Goal: Transaction & Acquisition: Purchase product/service

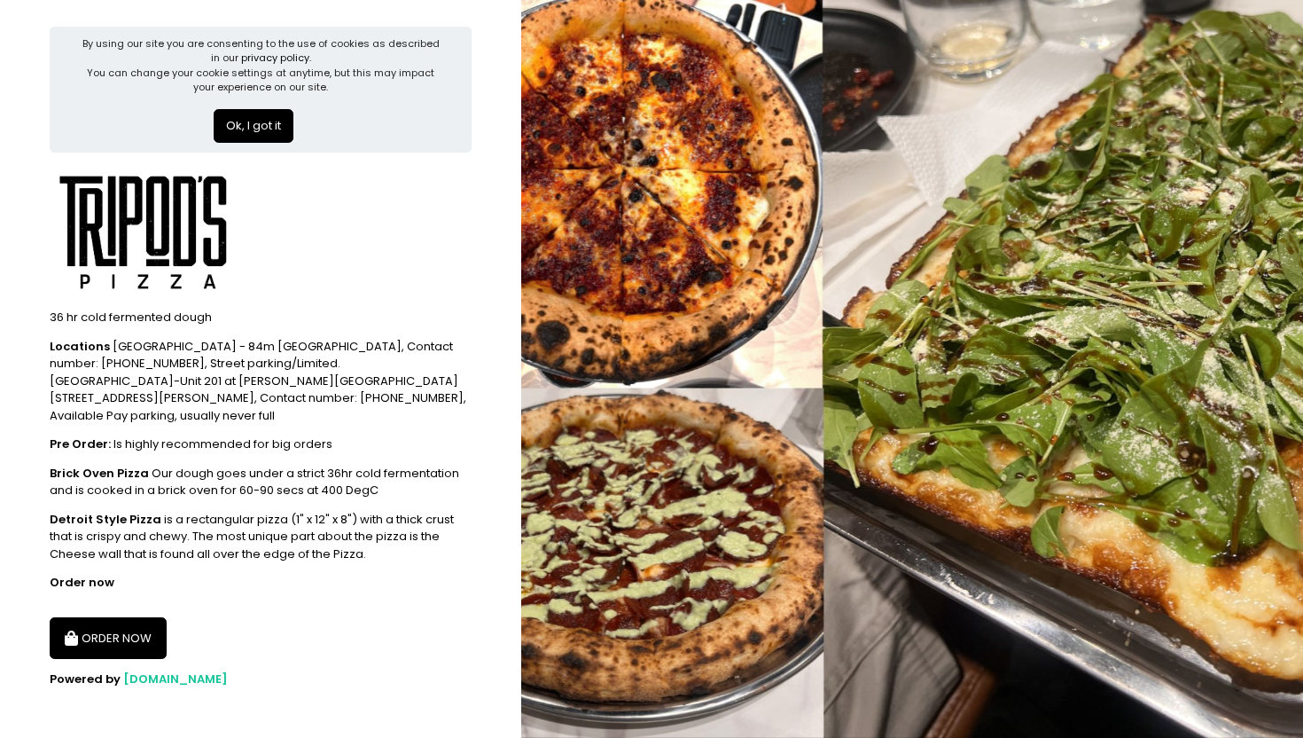
click at [75, 630] on button "ORDER NOW" at bounding box center [108, 638] width 117 height 43
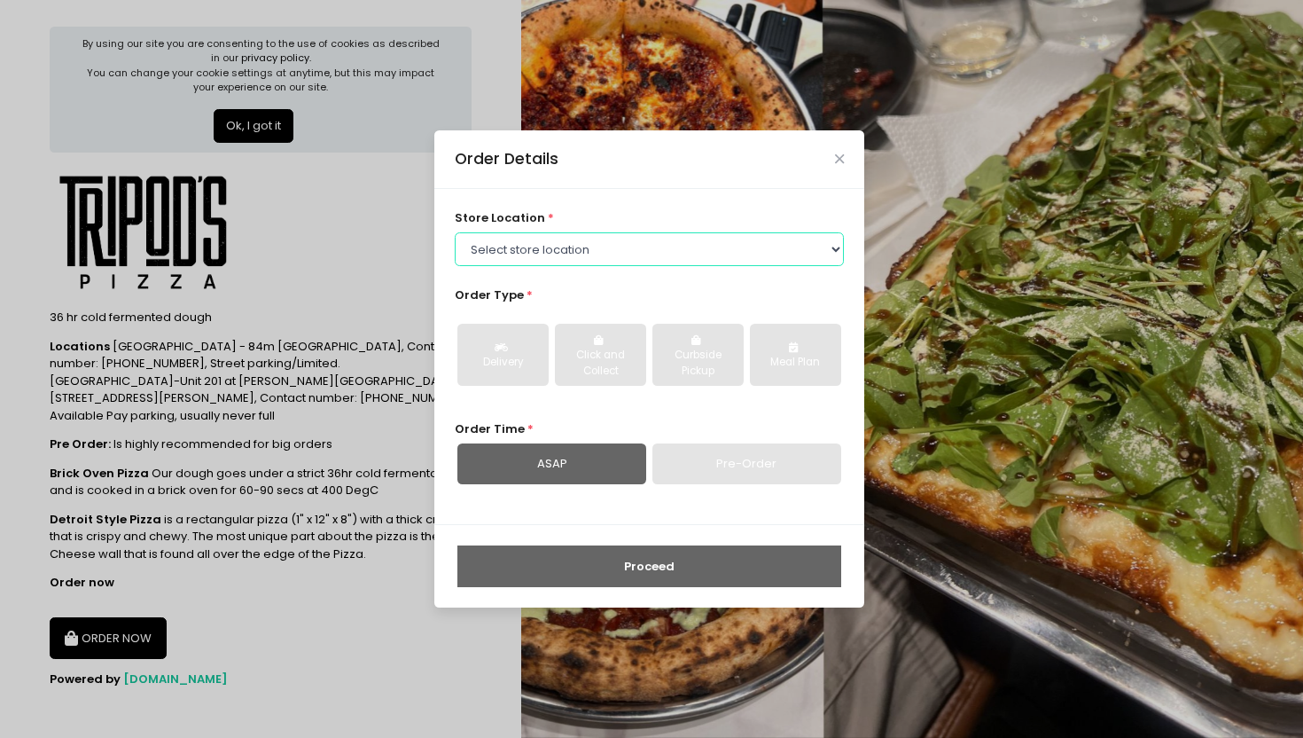
click at [601, 254] on select "Select store location Tripod's Pizza - Matimtiman Tripod's Pizza - Ignacio Trip…" at bounding box center [650, 249] width 390 height 34
select select "67fb827a5452995f55066880"
click at [455, 232] on select "Select store location Tripod's Pizza - Matimtiman Tripod's Pizza - Ignacio Trip…" at bounding box center [650, 249] width 390 height 34
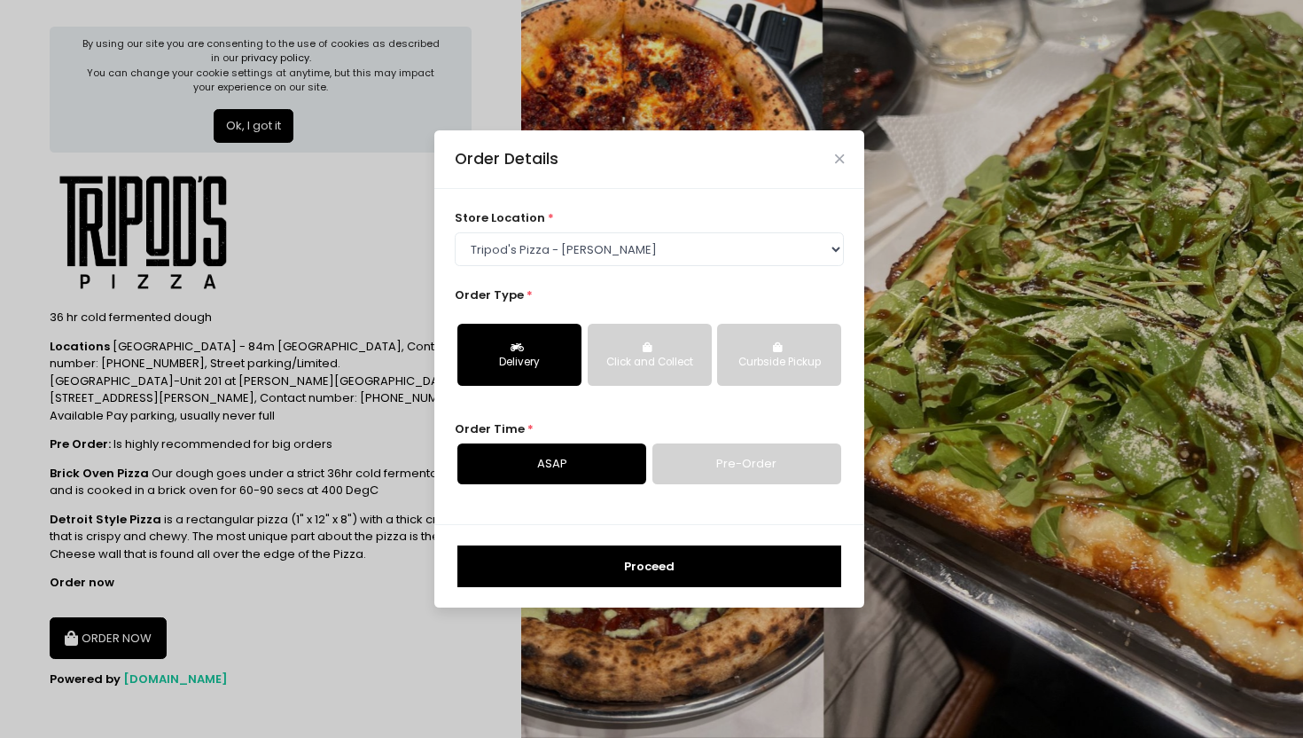
click at [509, 356] on div "Delivery" at bounding box center [519, 363] width 99 height 16
click at [746, 455] on link "Pre-Order" at bounding box center [747, 463] width 189 height 41
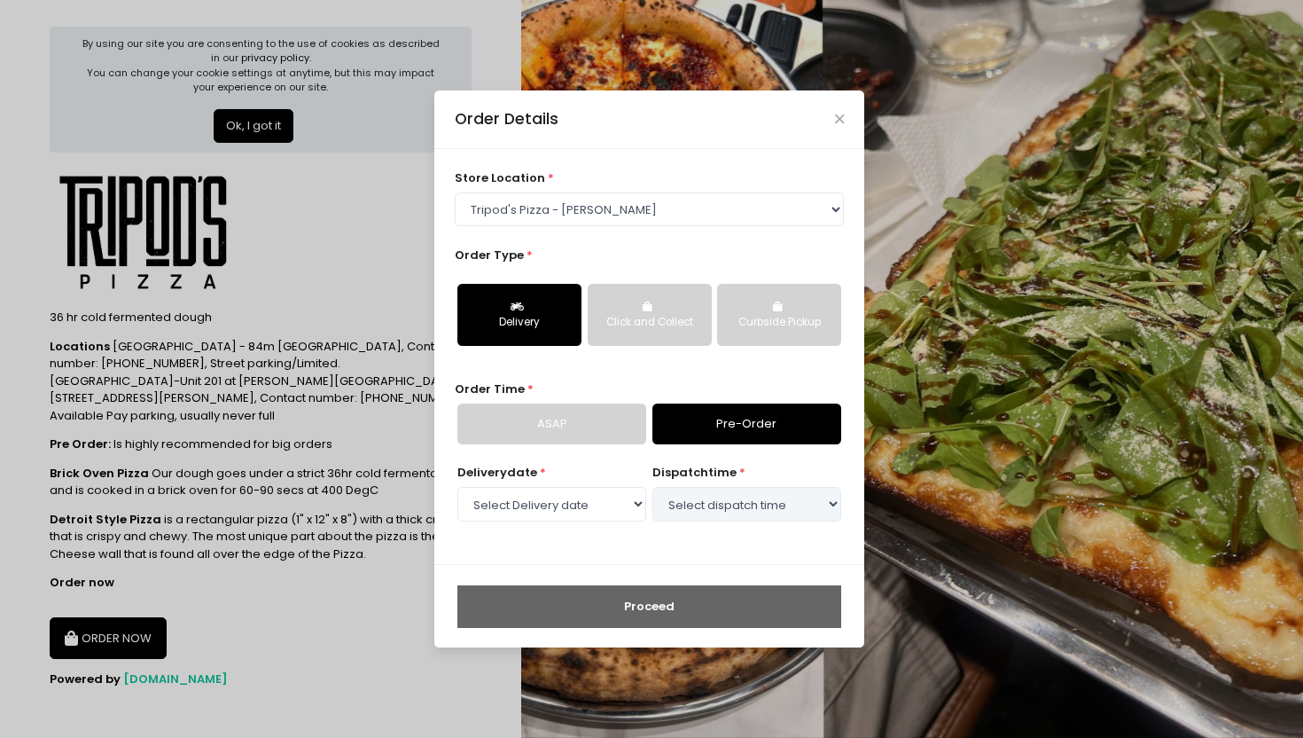
select select "2025-09-05"
click at [619, 433] on link "ASAP" at bounding box center [551, 423] width 189 height 41
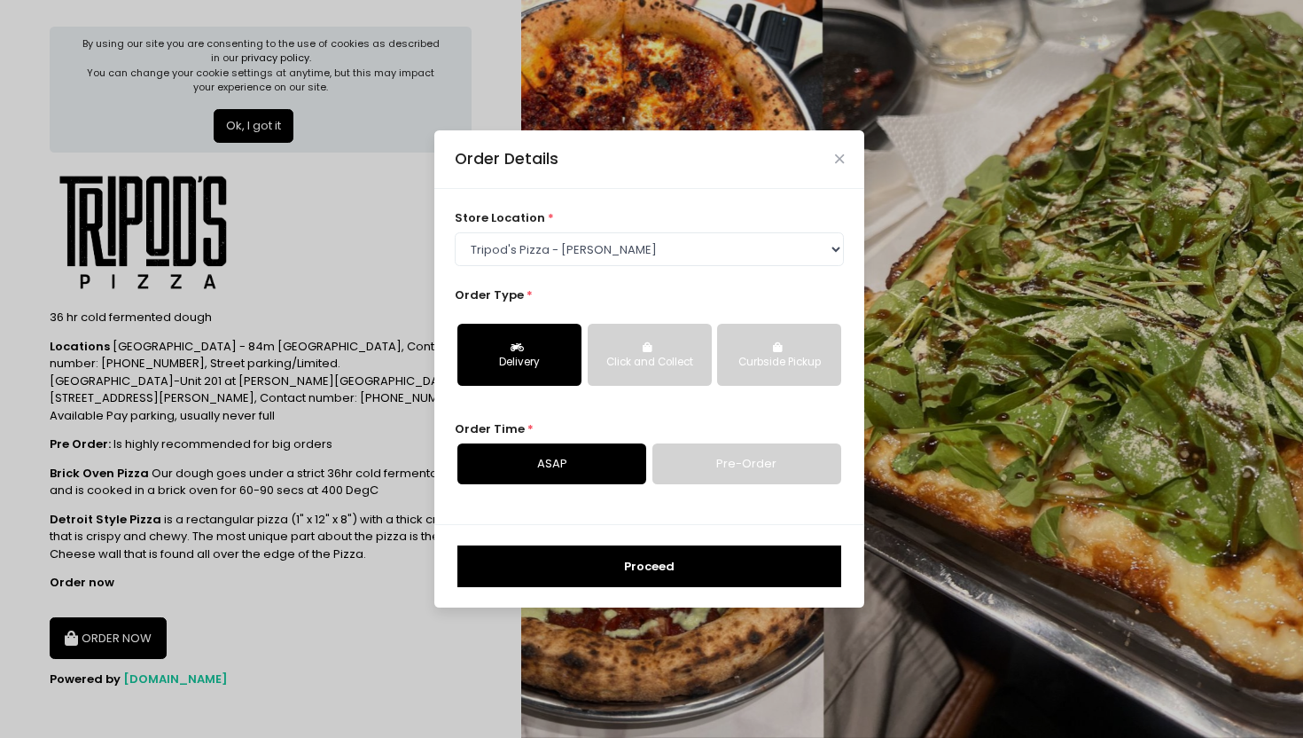
click at [619, 563] on button "Proceed" at bounding box center [649, 566] width 384 height 43
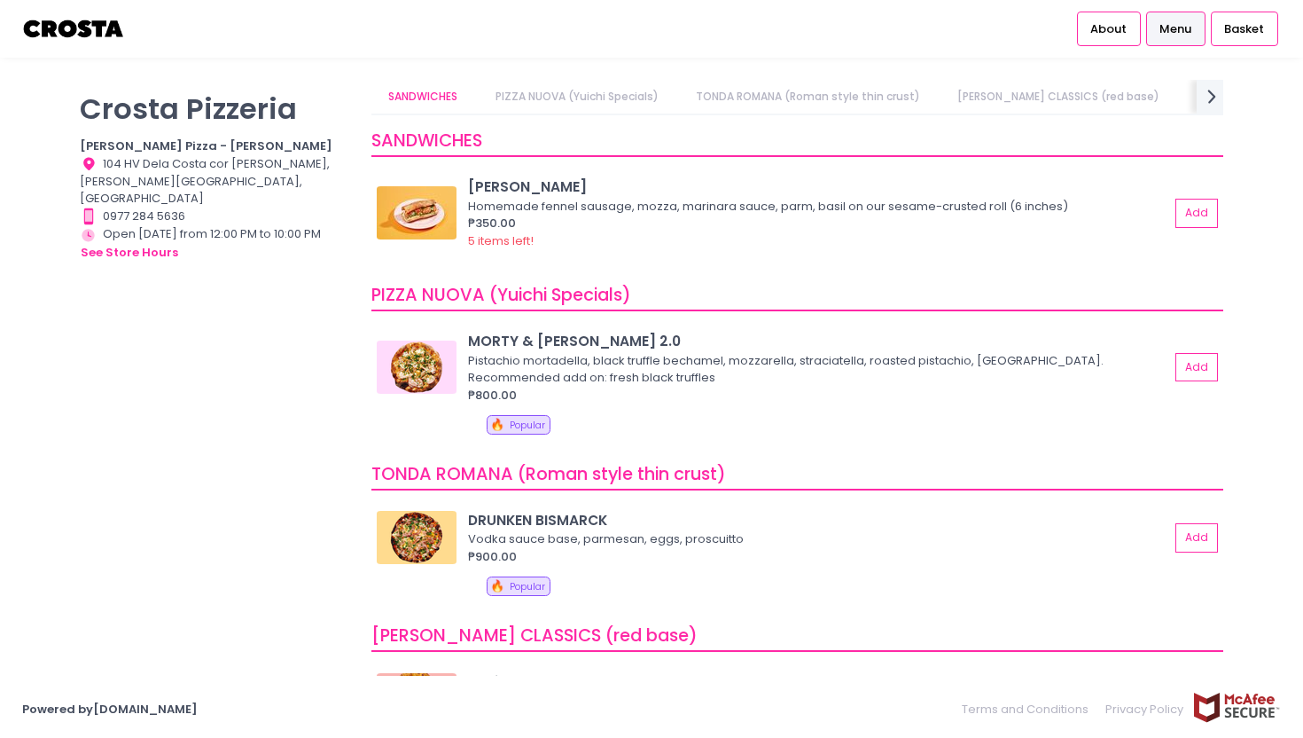
click at [1011, 98] on link "[PERSON_NAME] CLASSICS (red base)" at bounding box center [1059, 97] width 237 height 34
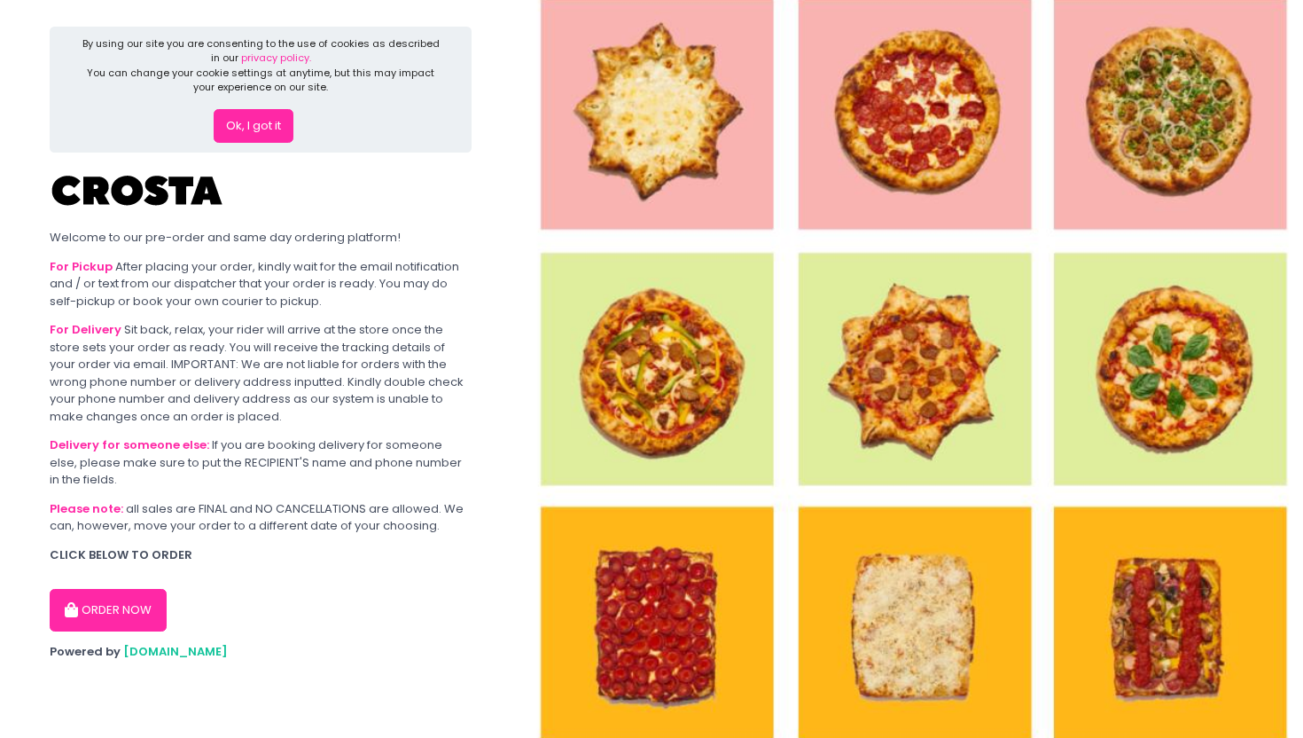
click at [112, 614] on button "ORDER NOW" at bounding box center [108, 610] width 117 height 43
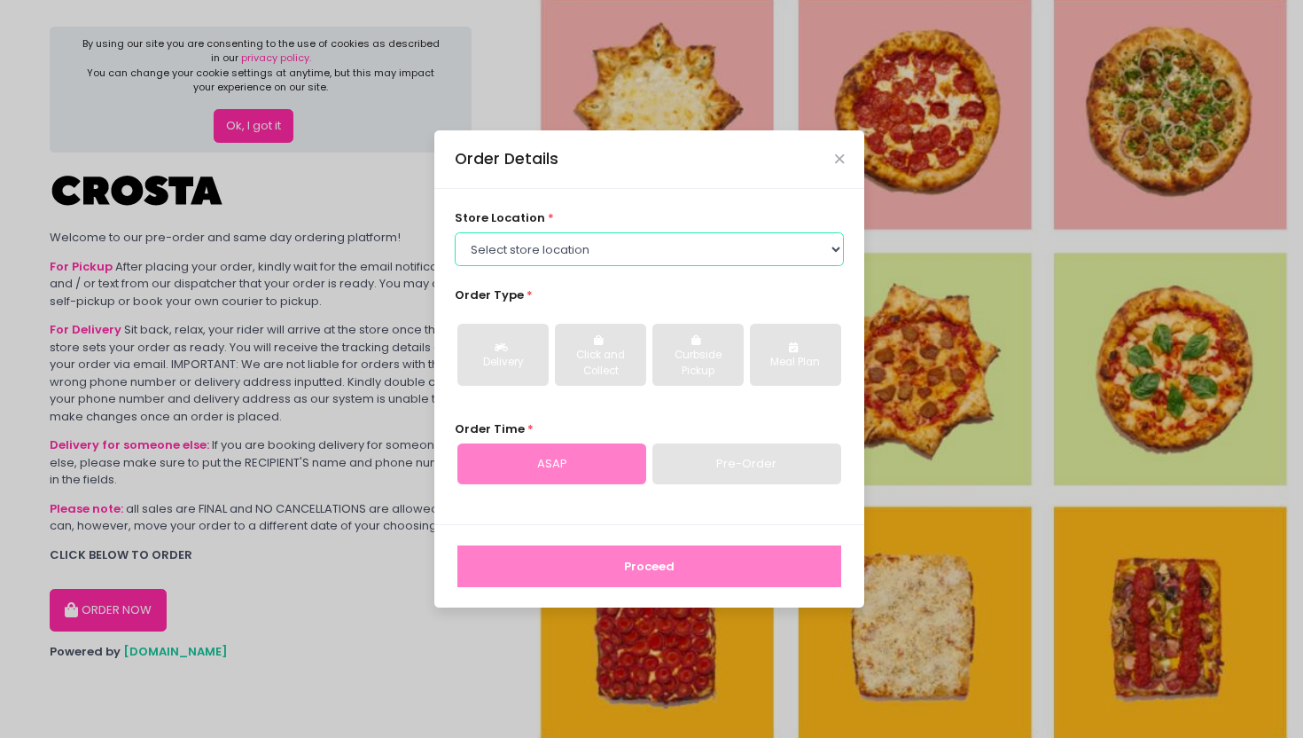
click at [555, 238] on select "Select store location Crosta Pizza - [PERSON_NAME] Crosta Pizza - [GEOGRAPHIC_D…" at bounding box center [650, 249] width 390 height 34
select select "65090bae48156caed44a5eb4"
click at [455, 232] on select "Select store location Crosta Pizza - [PERSON_NAME] Crosta Pizza - [GEOGRAPHIC_D…" at bounding box center [650, 249] width 390 height 34
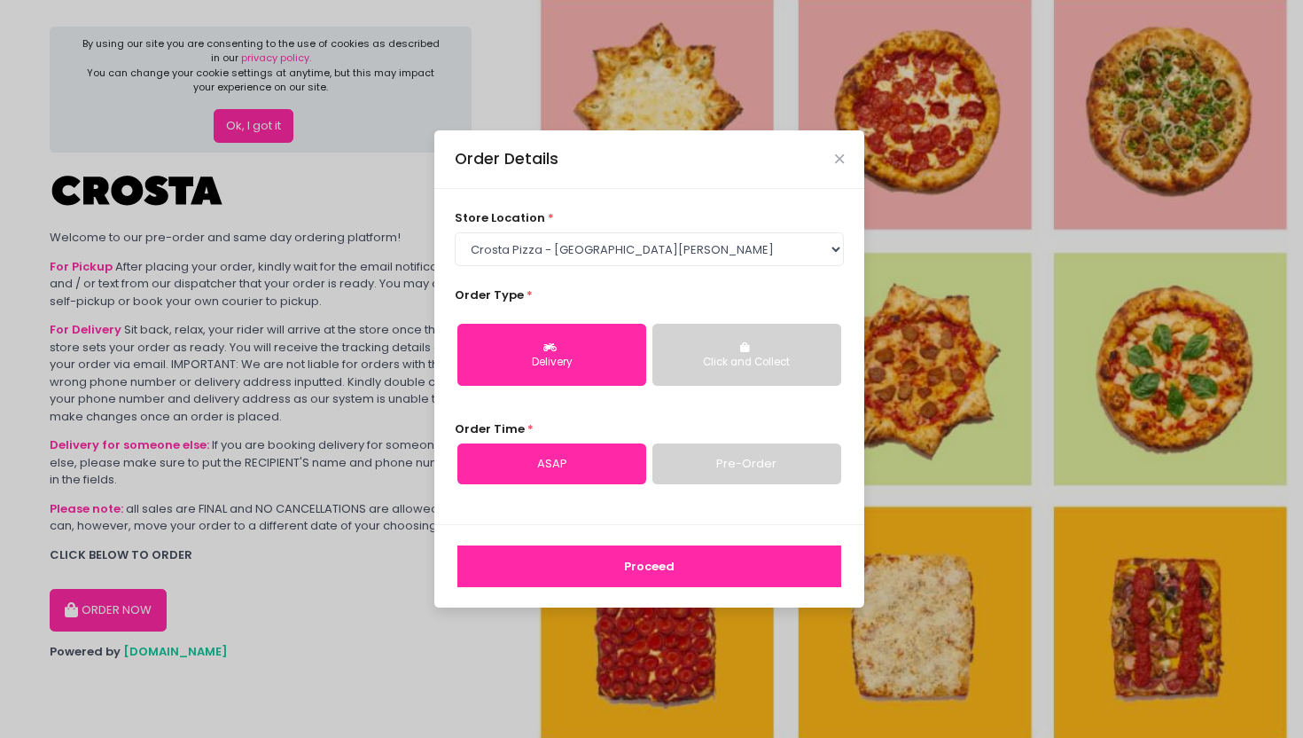
click at [613, 567] on button "Proceed" at bounding box center [649, 566] width 384 height 43
